Goal: Information Seeking & Learning: Learn about a topic

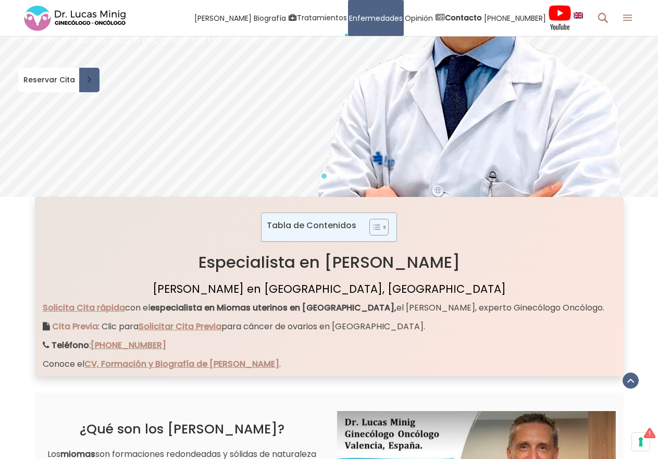
scroll to position [417, 0]
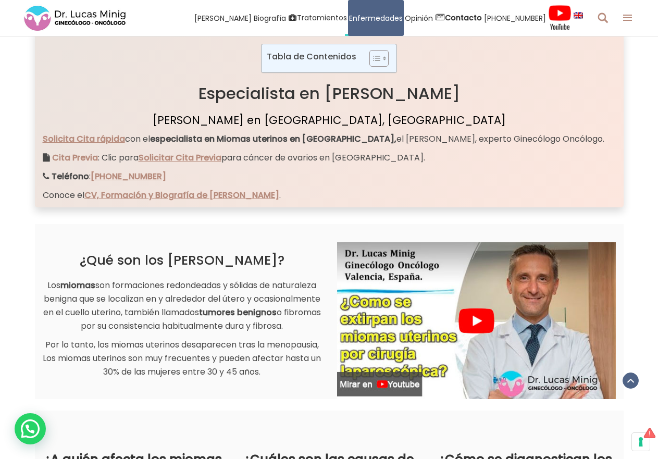
drag, startPoint x: 168, startPoint y: 327, endPoint x: 217, endPoint y: 340, distance: 50.7
click at [217, 333] on p "Los miomas son formaciones redondeadas y sólidas de naturaleza benigna que se l…" at bounding box center [182, 306] width 279 height 54
drag, startPoint x: 134, startPoint y: 384, endPoint x: 313, endPoint y: 379, distance: 178.8
click at [313, 379] on p "Por lo tanto, los miomas uterinos desaparecen tras la menopausia, Los miomas ut…" at bounding box center [182, 358] width 279 height 41
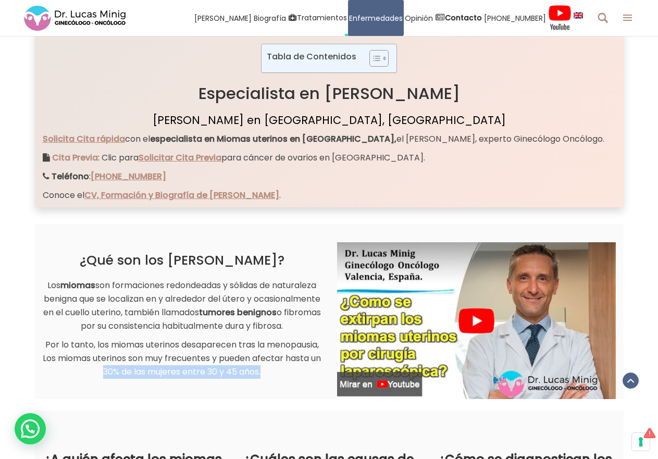
click at [287, 393] on div "¿Qué son los [PERSON_NAME]? Los miomas son formaciones redondeadas y sólidas de…" at bounding box center [329, 311] width 589 height 175
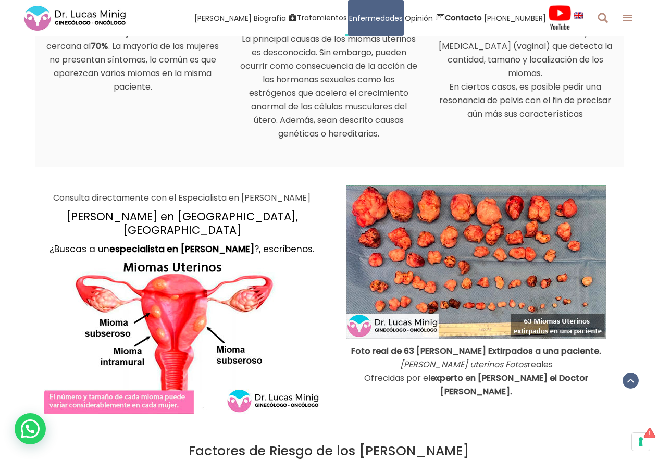
scroll to position [938, 0]
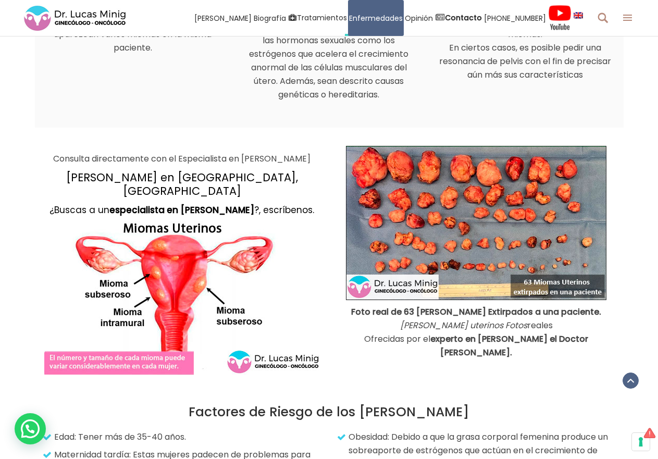
drag, startPoint x: 374, startPoint y: 311, endPoint x: 599, endPoint y: 305, distance: 225.2
click at [599, 306] on strong "Foto real de 63 [PERSON_NAME] Extirpados a una paciente." at bounding box center [476, 312] width 250 height 12
drag, startPoint x: 595, startPoint y: 320, endPoint x: 588, endPoint y: 323, distance: 7.0
click at [594, 321] on p "Foto real de 63 [PERSON_NAME] Extirpados a una paciente. [PERSON_NAME] uterinos…" at bounding box center [476, 332] width 279 height 54
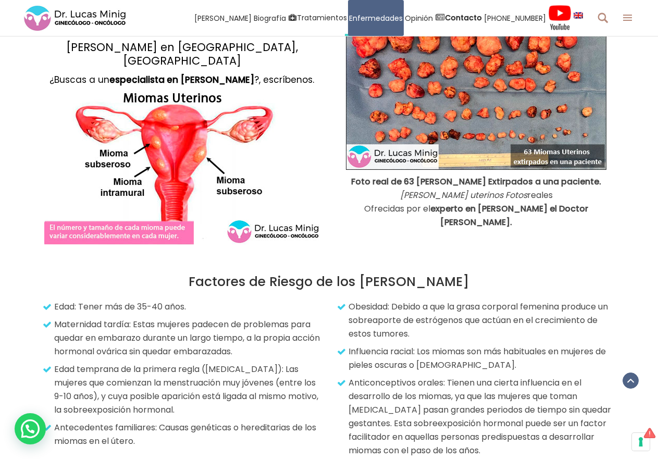
scroll to position [1094, 0]
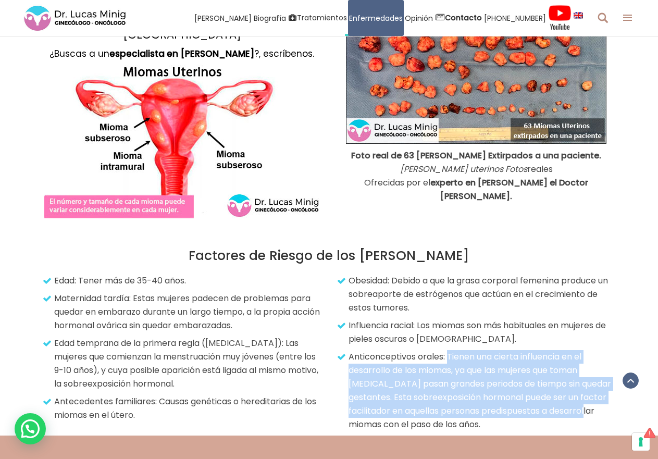
drag, startPoint x: 449, startPoint y: 344, endPoint x: 595, endPoint y: 404, distance: 157.7
click at [595, 404] on p "Anticonceptivos orales: Tienen una cierta influencia en el desarrollo de los mi…" at bounding box center [478, 390] width 276 height 81
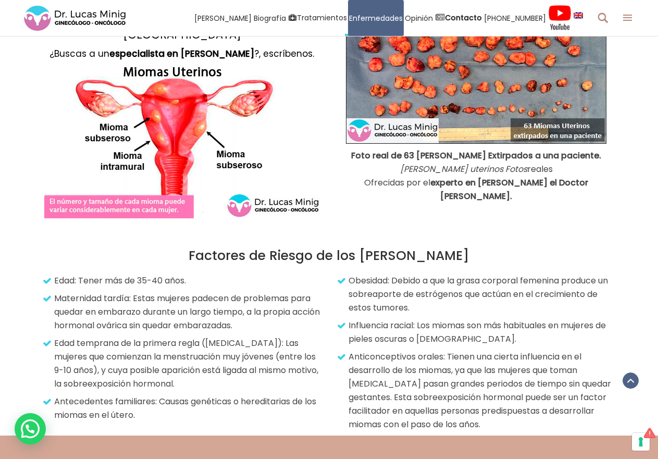
click at [569, 410] on p "Anticonceptivos orales: Tienen una cierta influencia en el desarrollo de los mi…" at bounding box center [478, 390] width 276 height 81
drag, startPoint x: 424, startPoint y: 413, endPoint x: 520, endPoint y: 405, distance: 96.2
click at [517, 405] on p "Anticonceptivos orales: Tienen una cierta influencia en el desarrollo de los mi…" at bounding box center [478, 390] width 276 height 81
click at [521, 405] on p "Anticonceptivos orales: Tienen una cierta influencia en el desarrollo de los mi…" at bounding box center [478, 390] width 276 height 81
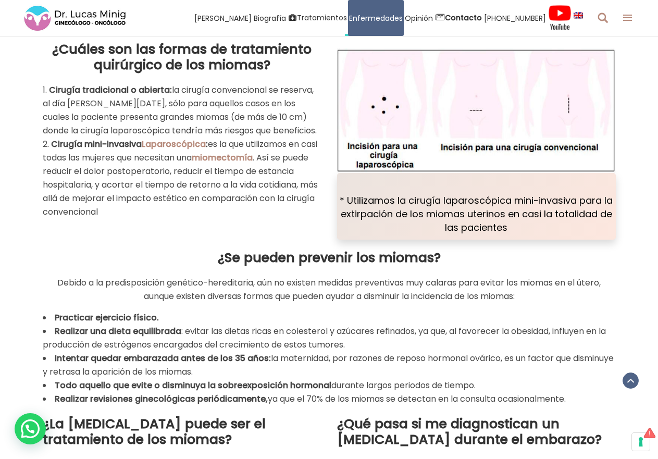
scroll to position [2970, 0]
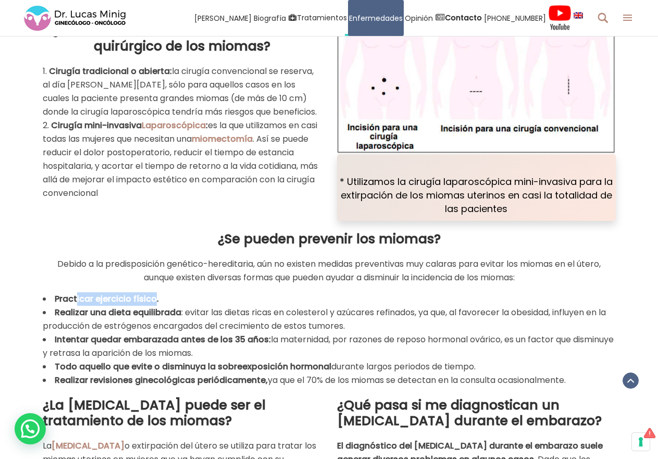
drag, startPoint x: 77, startPoint y: 281, endPoint x: 153, endPoint y: 281, distance: 75.6
click at [153, 293] on strong "Practicar ejercicio físico." at bounding box center [107, 299] width 104 height 12
click at [197, 306] on li "Realizar una dieta equilibrada : evitar las dietas ricas en colesterol y azúcar…" at bounding box center [329, 319] width 573 height 27
drag, startPoint x: 66, startPoint y: 300, endPoint x: 179, endPoint y: 294, distance: 113.2
click at [179, 306] on strong "Realizar una dieta equilibrada" at bounding box center [118, 312] width 127 height 12
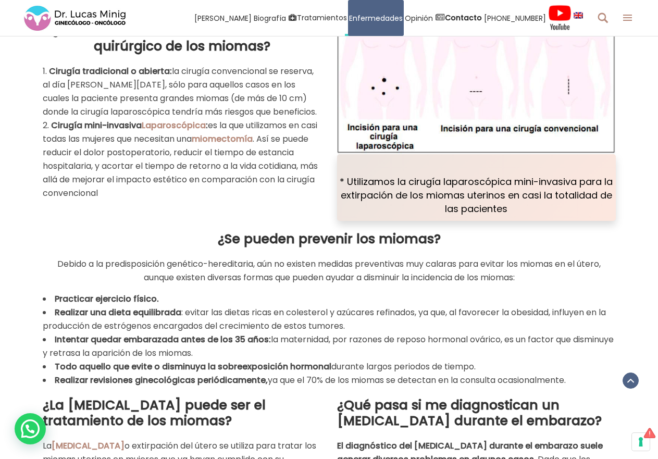
click at [234, 306] on li "Realizar una dieta equilibrada : evitar las dietas ricas en colesterol y azúcar…" at bounding box center [329, 319] width 573 height 27
drag, startPoint x: 61, startPoint y: 329, endPoint x: 262, endPoint y: 327, distance: 200.6
click at [262, 333] on strong "Intentar quedar embarazada antes de los 35 años:" at bounding box center [163, 339] width 216 height 12
click at [264, 333] on strong "Intentar quedar embarazada antes de los 35 años:" at bounding box center [163, 339] width 216 height 12
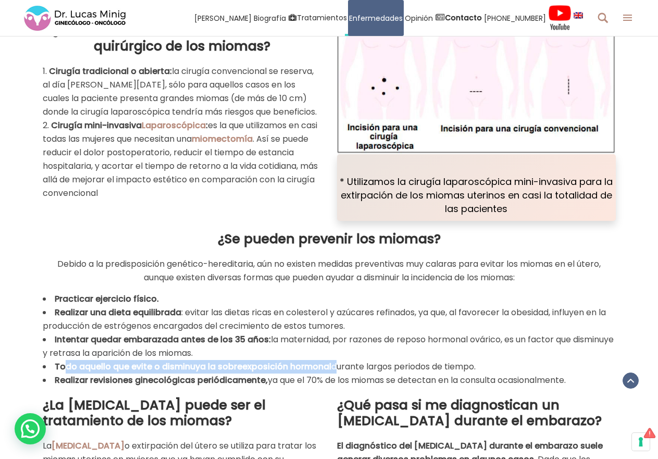
drag, startPoint x: 64, startPoint y: 354, endPoint x: 333, endPoint y: 352, distance: 269.9
click at [333, 360] on li "Todo aquello que evite o disminuya la sobreexposición hormonal durante largos p…" at bounding box center [329, 367] width 573 height 14
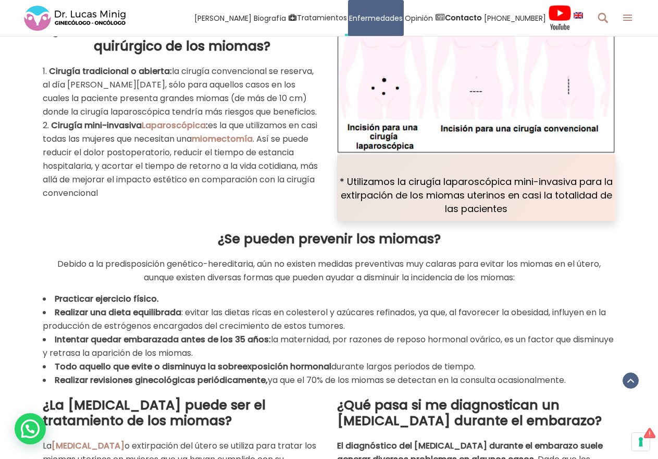
click at [334, 360] on li "Todo aquello que evite o disminuya la sobreexposición hormonal durante largos p…" at bounding box center [329, 367] width 573 height 14
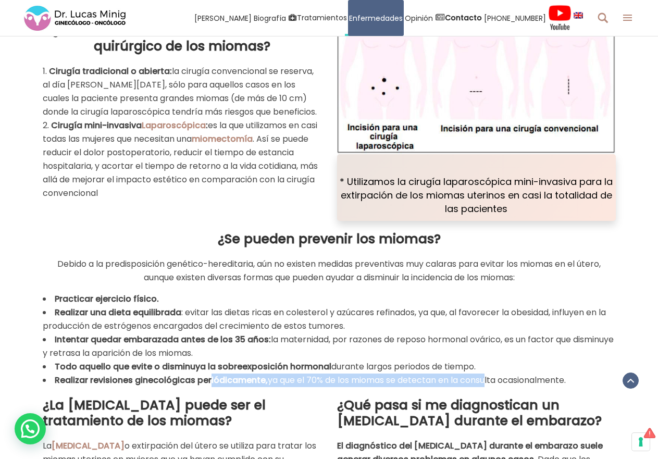
drag, startPoint x: 276, startPoint y: 365, endPoint x: 488, endPoint y: 360, distance: 212.1
click at [488, 374] on li "Realizar revisiones ginecológicas periódicamente, ya que el 70% de los miomas s…" at bounding box center [329, 381] width 573 height 14
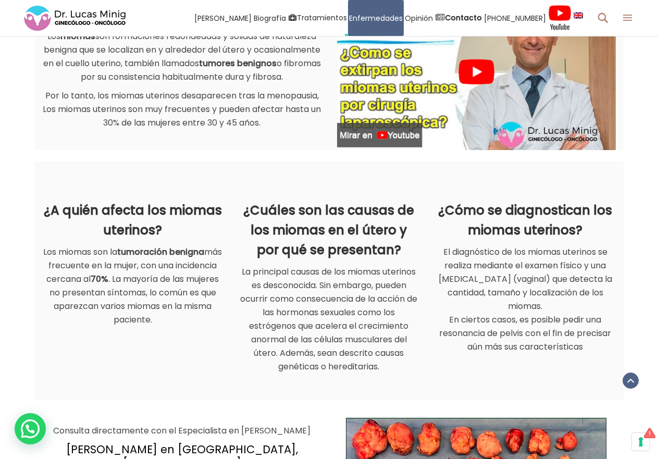
scroll to position [886, 0]
